Goal: Information Seeking & Learning: Find specific fact

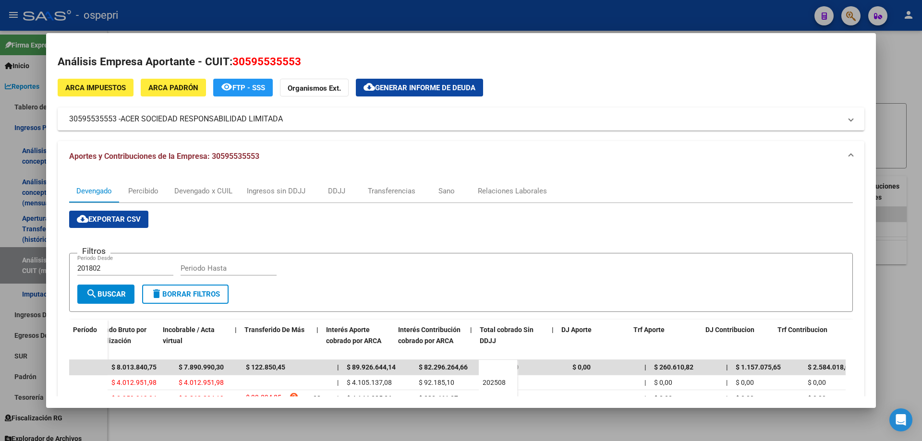
scroll to position [0, 410]
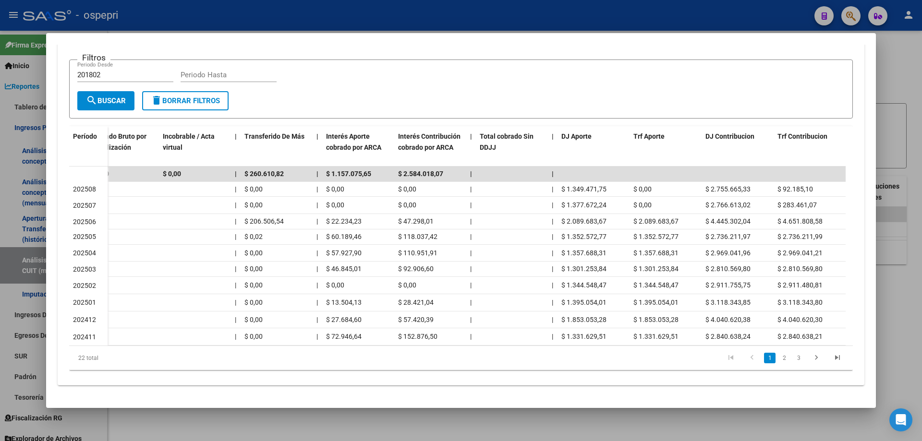
click at [896, 66] on div at bounding box center [461, 220] width 922 height 441
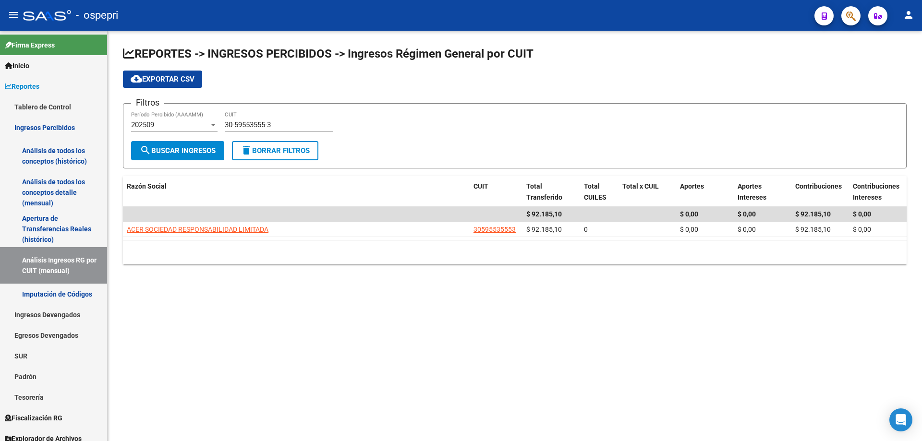
click at [289, 127] on input "30-59553555-3" at bounding box center [279, 125] width 109 height 9
click at [286, 123] on input "30-59553555-3" at bounding box center [279, 125] width 109 height 9
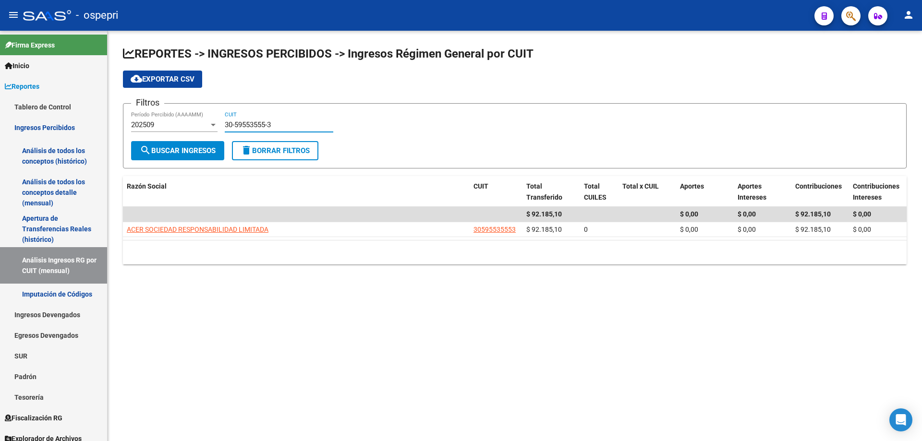
paste input "71632968-9"
type input "30-71632968-9"
click at [204, 154] on span "search Buscar Ingresos" at bounding box center [178, 151] width 76 height 9
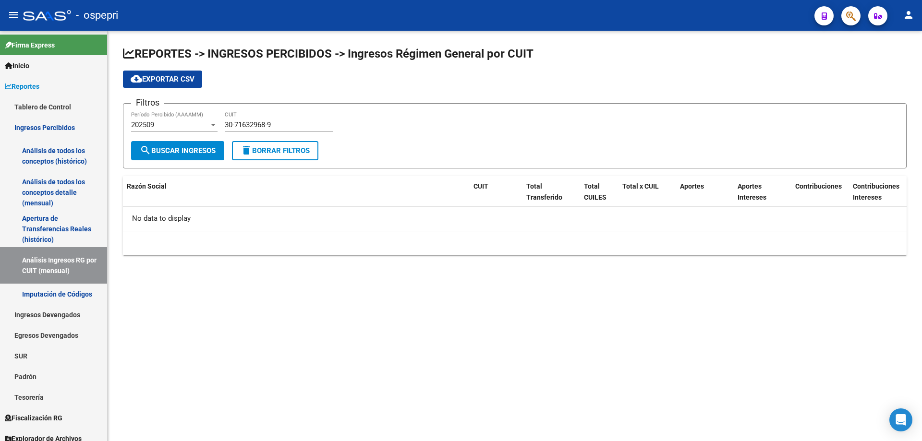
click at [161, 122] on div "202509" at bounding box center [170, 125] width 78 height 9
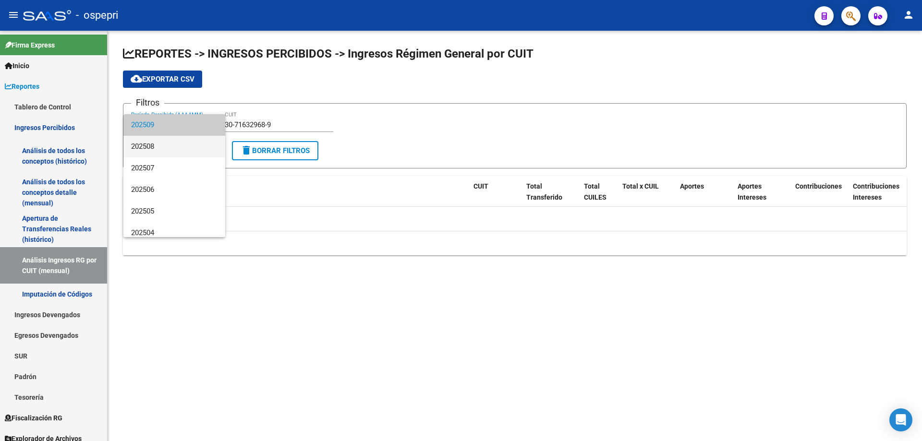
click at [171, 145] on span "202508" at bounding box center [174, 147] width 86 height 22
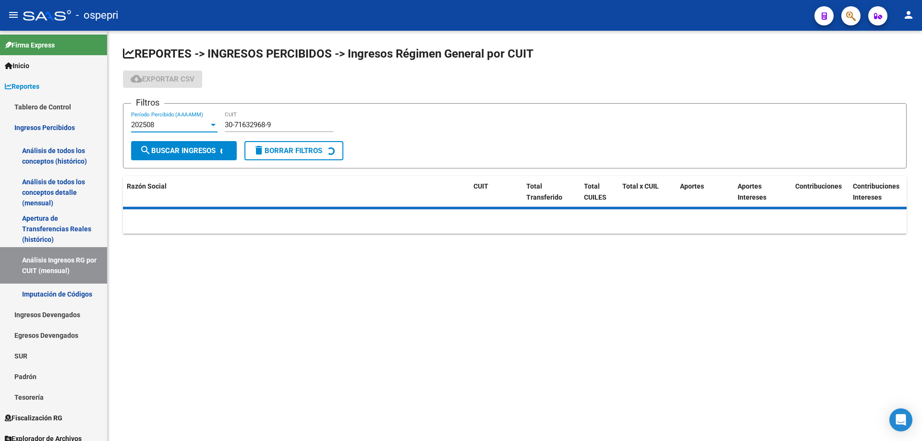
click at [179, 160] on form "Filtros 202508 Período Percibido (AAAAMM) 30-71632968-9 CUIT search Buscar Ingr…" at bounding box center [515, 135] width 784 height 65
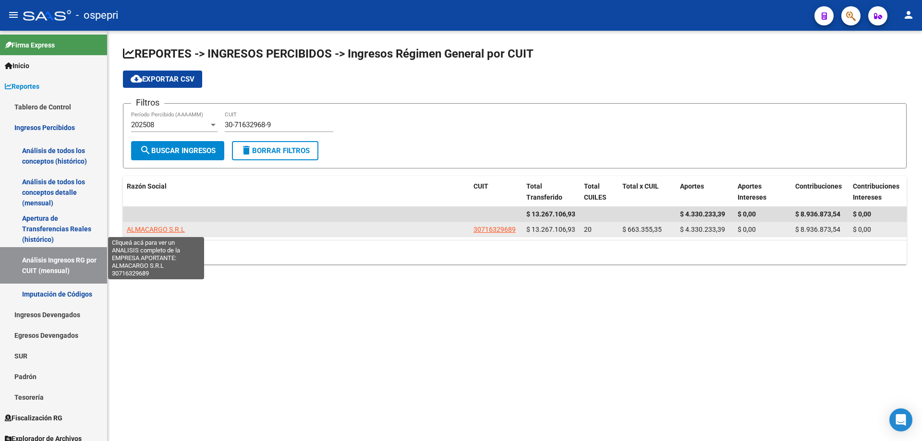
click at [154, 230] on span "ALMACARGO S.R.L" at bounding box center [156, 230] width 58 height 8
type textarea "30716329689"
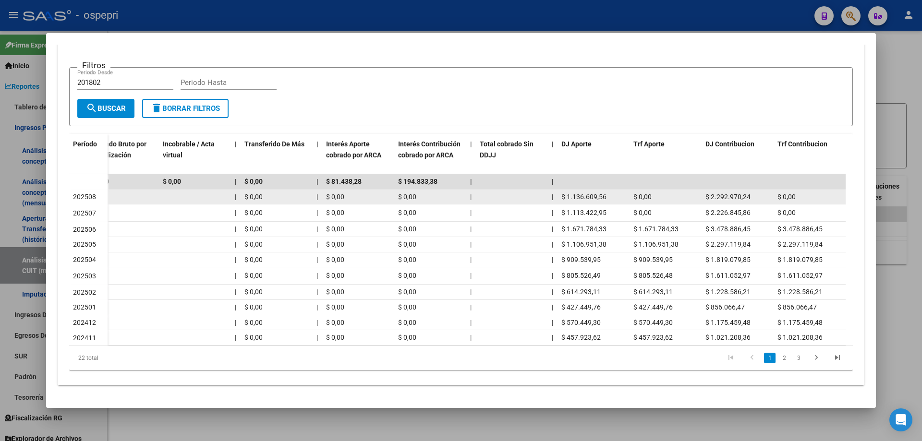
drag, startPoint x: 612, startPoint y: 189, endPoint x: 568, endPoint y: 190, distance: 43.7
click at [568, 192] on div "$ 1.136.609,56" at bounding box center [594, 197] width 64 height 11
copy span "1.136.609,56"
drag, startPoint x: 752, startPoint y: 193, endPoint x: 712, endPoint y: 191, distance: 39.9
click at [712, 192] on div "$ 2.292.970,24" at bounding box center [738, 197] width 64 height 11
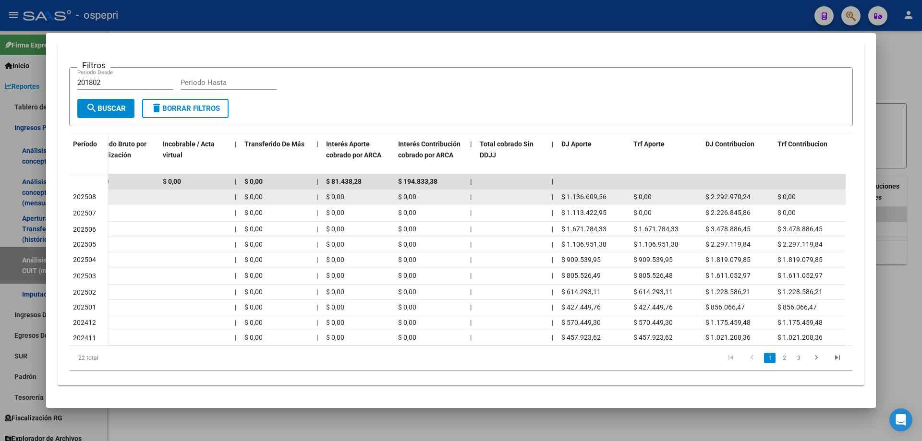
copy span "2.292.970,24"
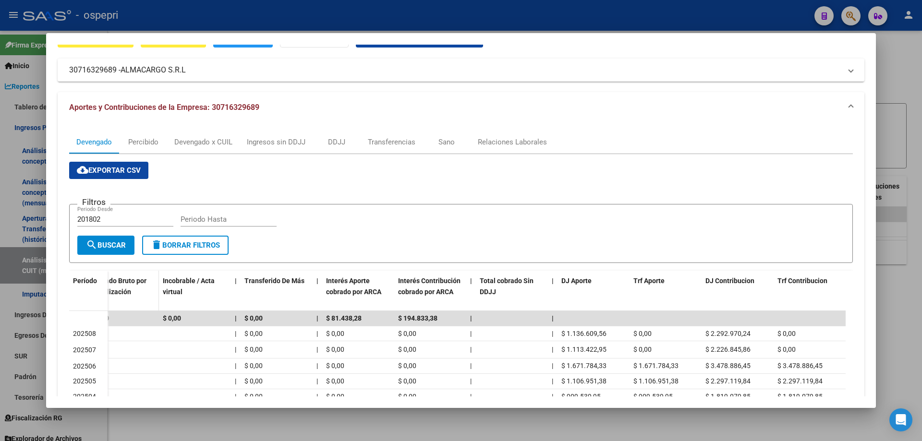
scroll to position [0, 0]
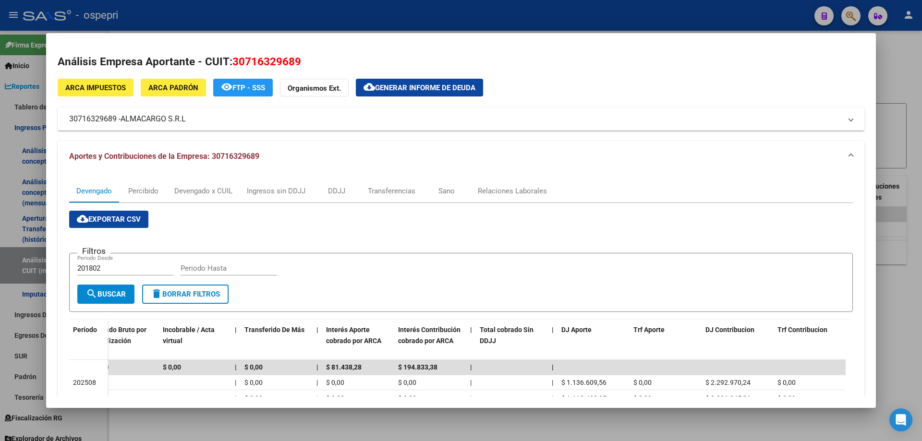
click at [901, 71] on div at bounding box center [461, 220] width 922 height 441
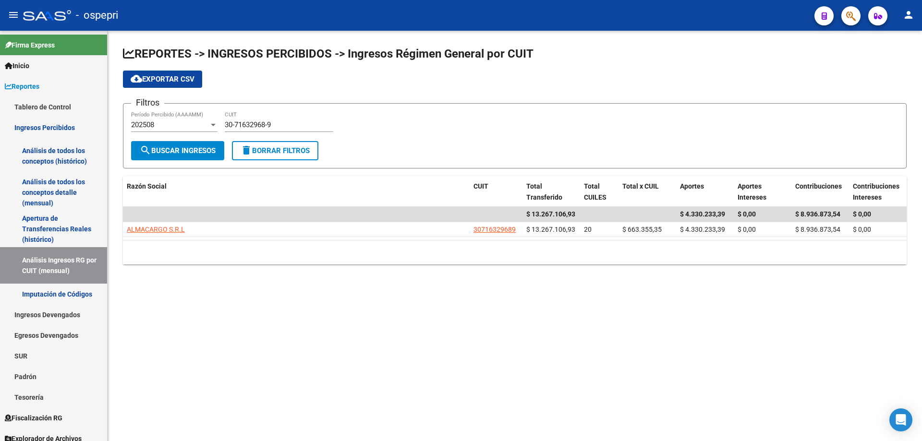
click at [493, 318] on mat-sidenav-content "REPORTES -> INGRESOS PERCIBIDOS -> Ingresos Régimen General por CUIT cloud_down…" at bounding box center [515, 236] width 815 height 411
